Goal: Information Seeking & Learning: Learn about a topic

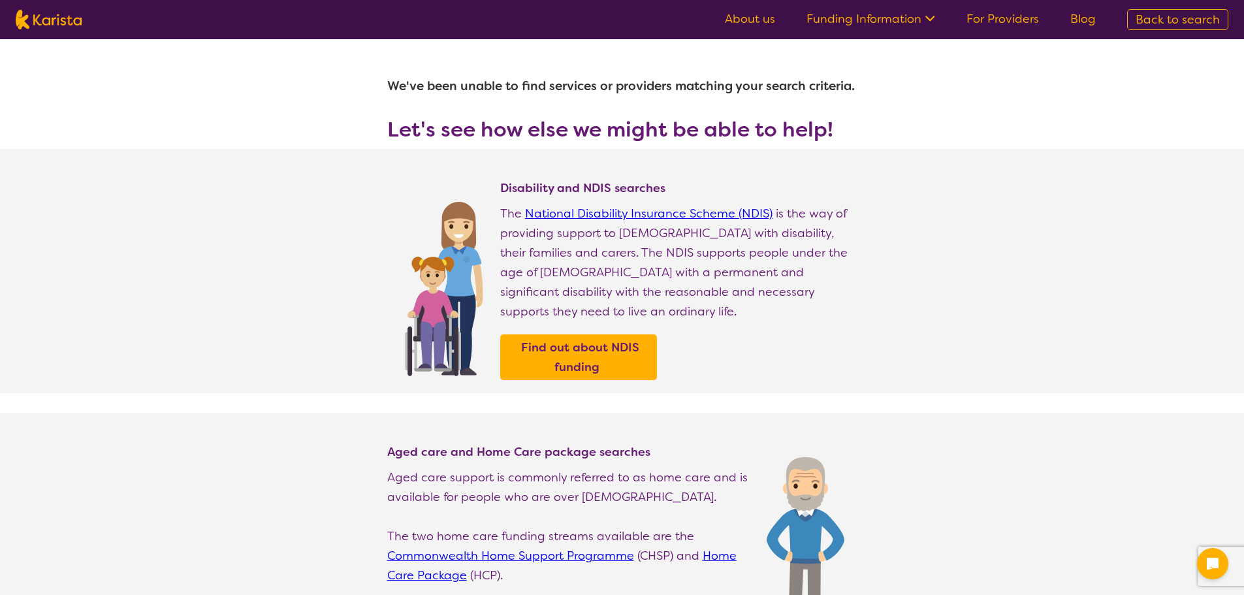
select select "Respite"
select select "AD"
select select "NDIS"
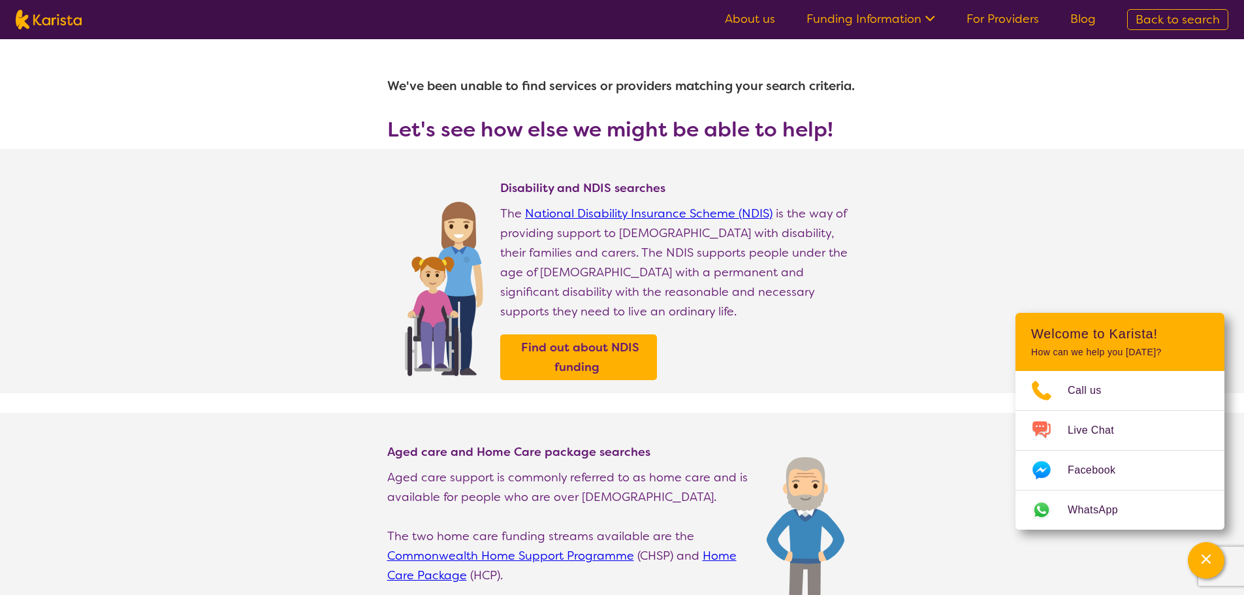
click at [29, 7] on nav "About us Funding Information NDIS - National Disability Insurance Scheme HCP - …" at bounding box center [622, 19] width 1244 height 39
click at [46, 25] on img at bounding box center [49, 20] width 66 height 20
select select "Respite"
select select "AD"
select select "NDIS"
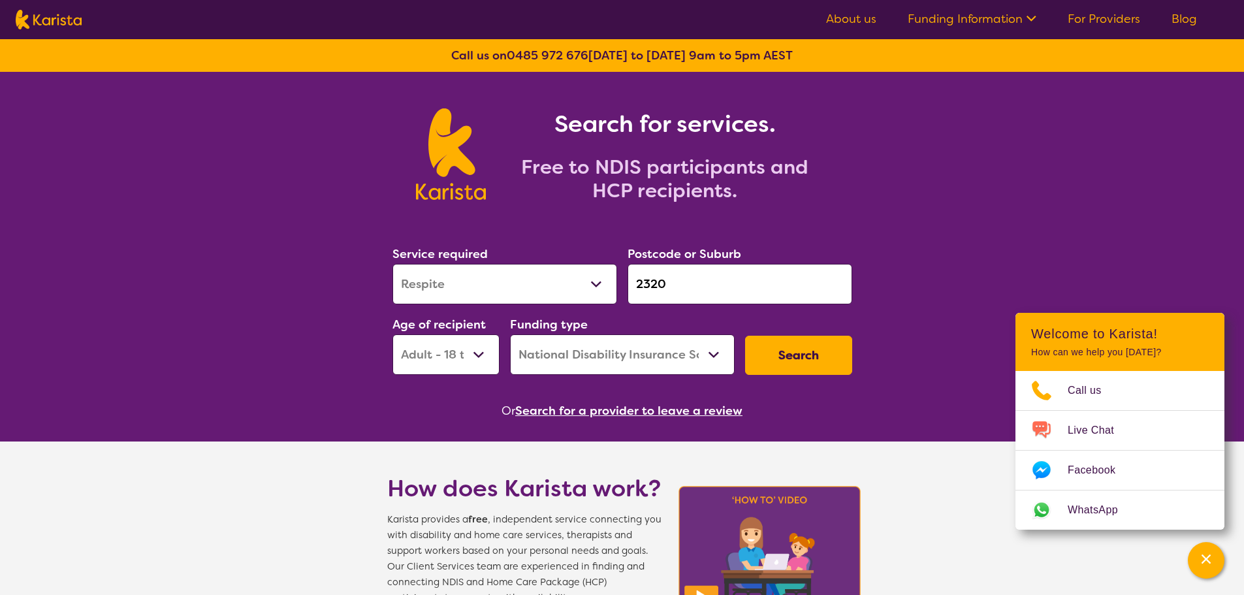
click at [706, 275] on input "2320" at bounding box center [739, 284] width 225 height 40
drag, startPoint x: 691, startPoint y: 283, endPoint x: 611, endPoint y: 282, distance: 80.3
click at [611, 282] on div "Service required Allied Health Assistant Assessment ([MEDICAL_DATA] or [MEDICAL…" at bounding box center [622, 309] width 470 height 141
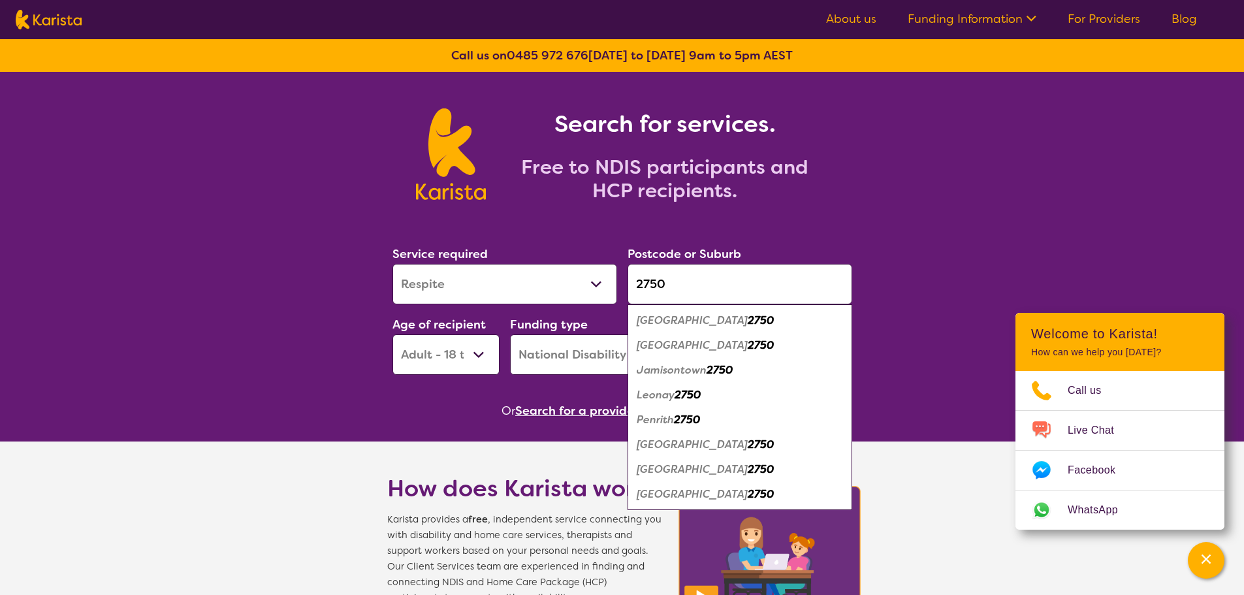
type input "2750"
click at [678, 418] on em "2750" at bounding box center [687, 420] width 26 height 14
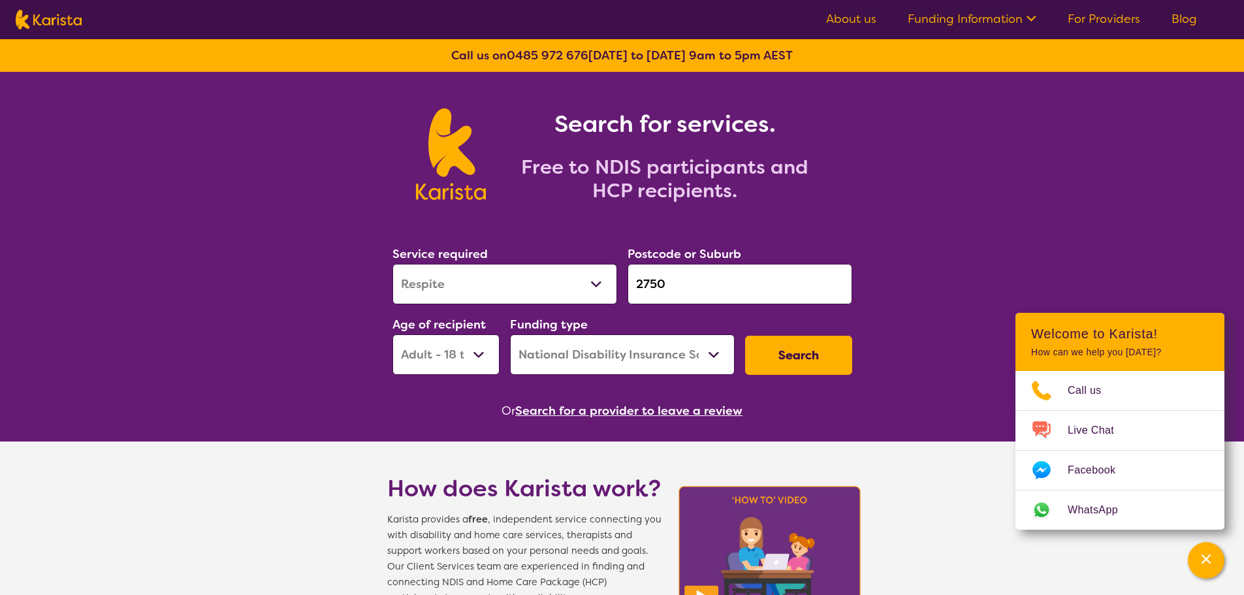
click at [607, 283] on select "Allied Health Assistant Assessment ([MEDICAL_DATA] or [MEDICAL_DATA]) Behaviour…" at bounding box center [504, 284] width 225 height 40
select select "NDIS Support Coordination"
click at [392, 264] on select "Allied Health Assistant Assessment ([MEDICAL_DATA] or [MEDICAL_DATA]) Behaviour…" at bounding box center [504, 284] width 225 height 40
click at [479, 349] on select "Early Childhood - 0 to 9 Child - 10 to 11 Adolescent - 12 to 17 Adult - 18 to 6…" at bounding box center [445, 354] width 107 height 40
click at [392, 334] on select "Early Childhood - 0 to 9 Child - 10 to 11 Adolescent - 12 to 17 Adult - 18 to 6…" at bounding box center [445, 354] width 107 height 40
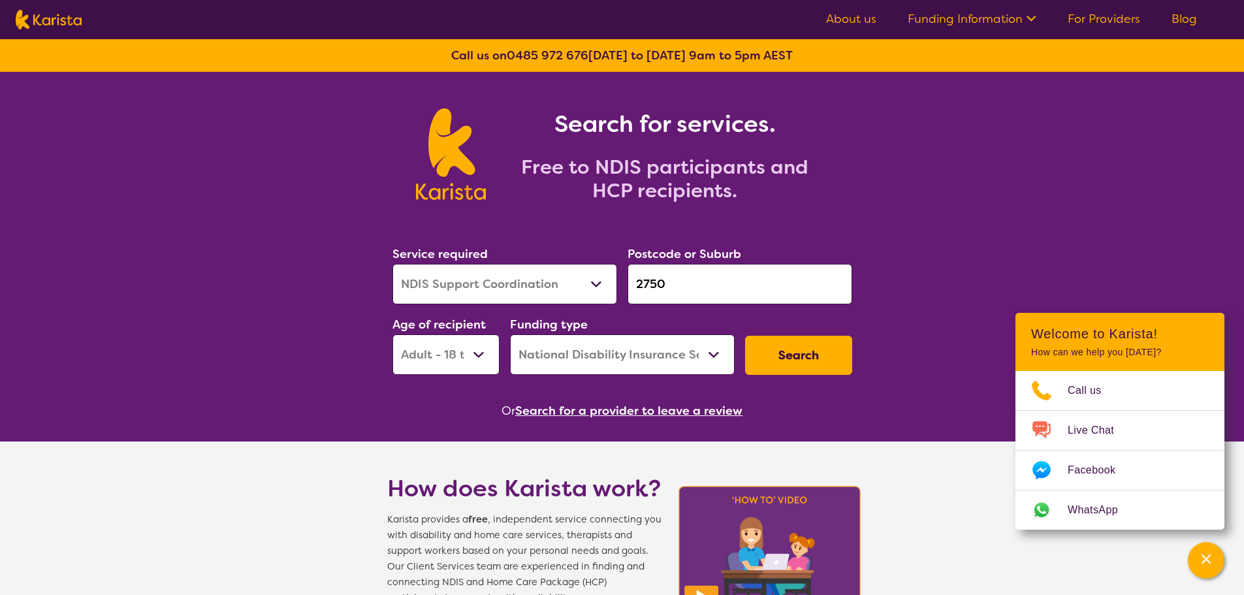
click at [819, 354] on button "Search" at bounding box center [798, 355] width 107 height 39
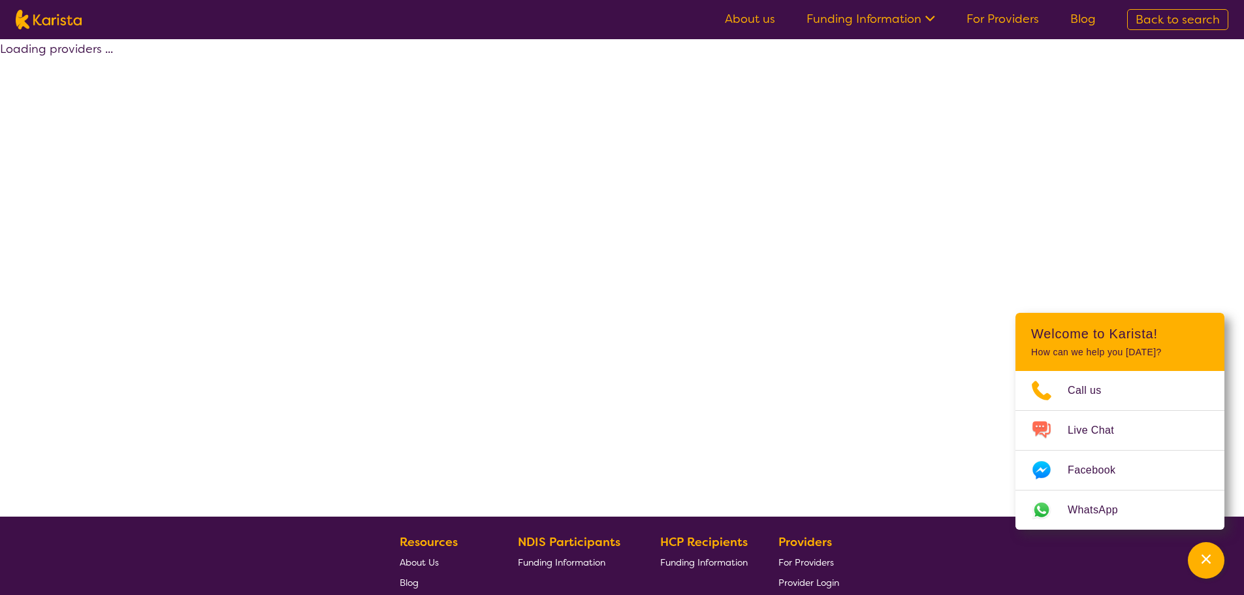
select select "by_score"
